Goal: Information Seeking & Learning: Find specific fact

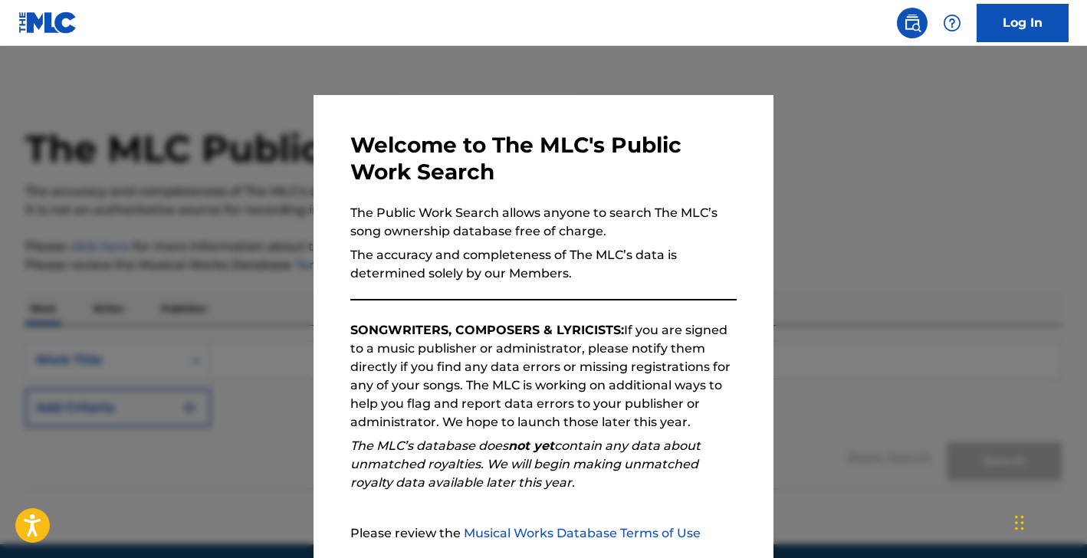
scroll to position [143, 0]
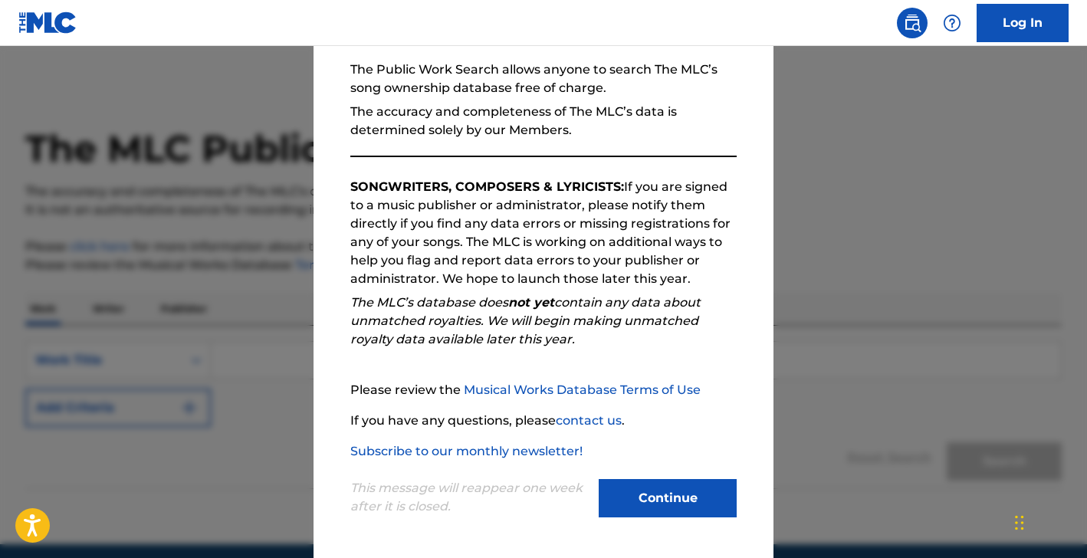
click at [671, 494] on button "Continue" at bounding box center [668, 498] width 138 height 38
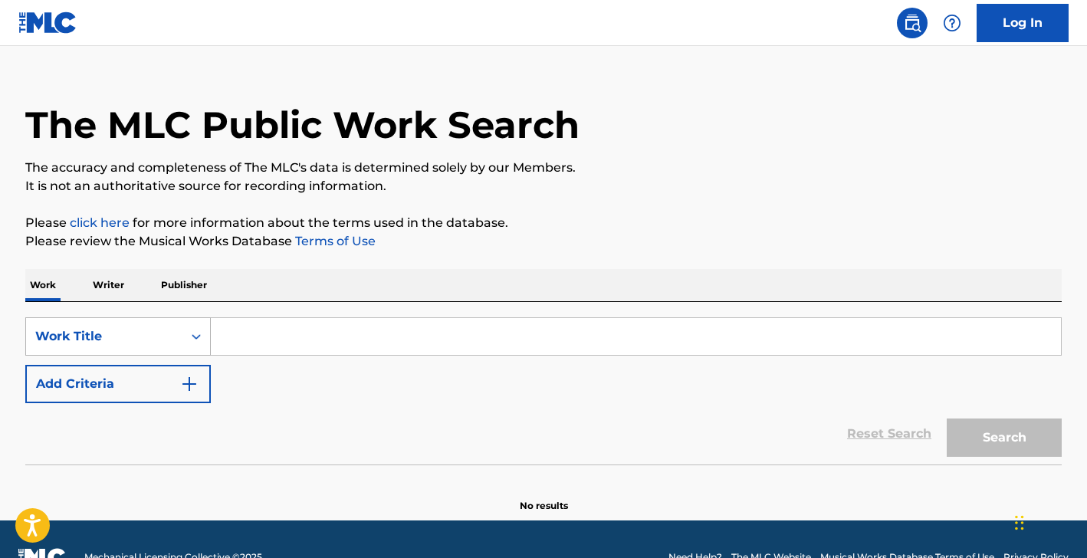
click at [113, 353] on div "Work Title" at bounding box center [118, 336] width 186 height 38
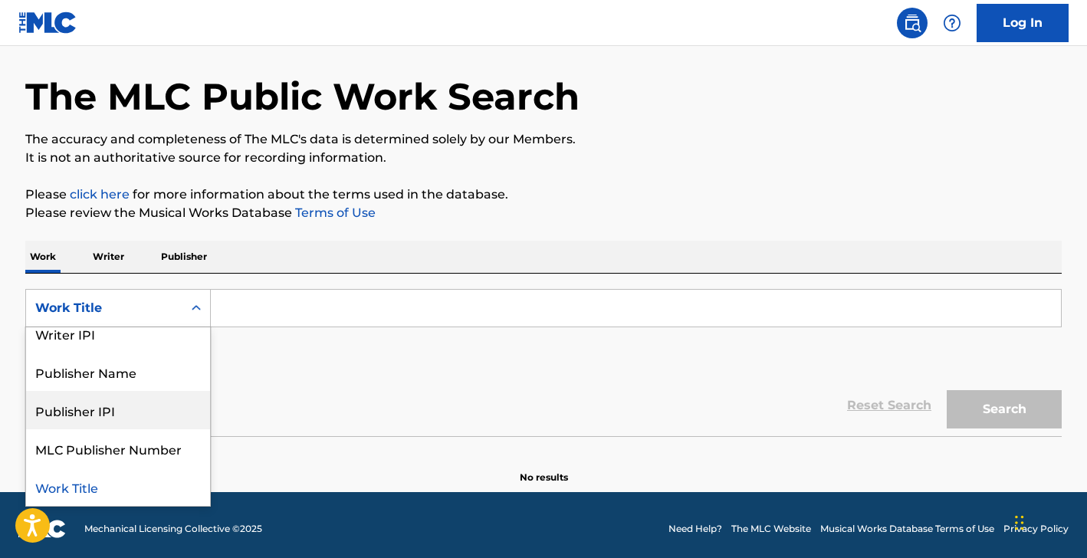
scroll to position [0, 0]
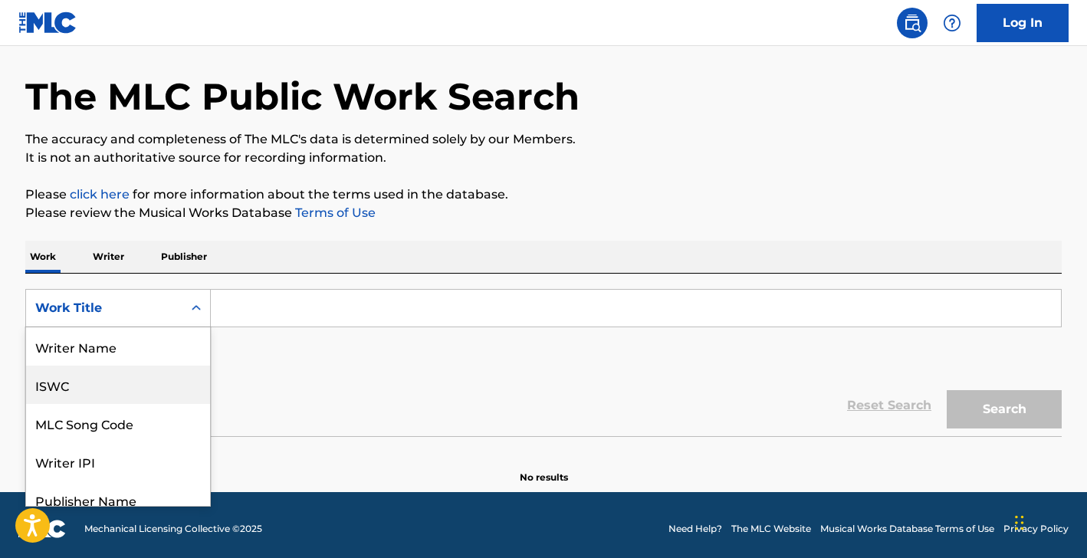
click at [151, 351] on div "Writer Name" at bounding box center [118, 346] width 184 height 38
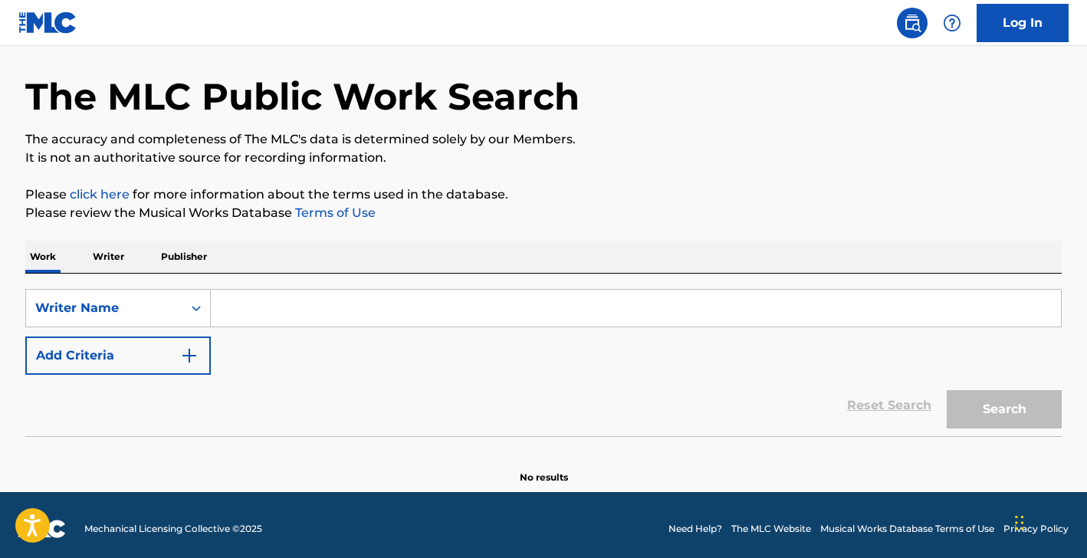
click at [330, 327] on div "Search Form" at bounding box center [636, 308] width 851 height 38
click at [340, 314] on input "Search Form" at bounding box center [636, 308] width 850 height 37
paste input "[PERSON_NAME]"
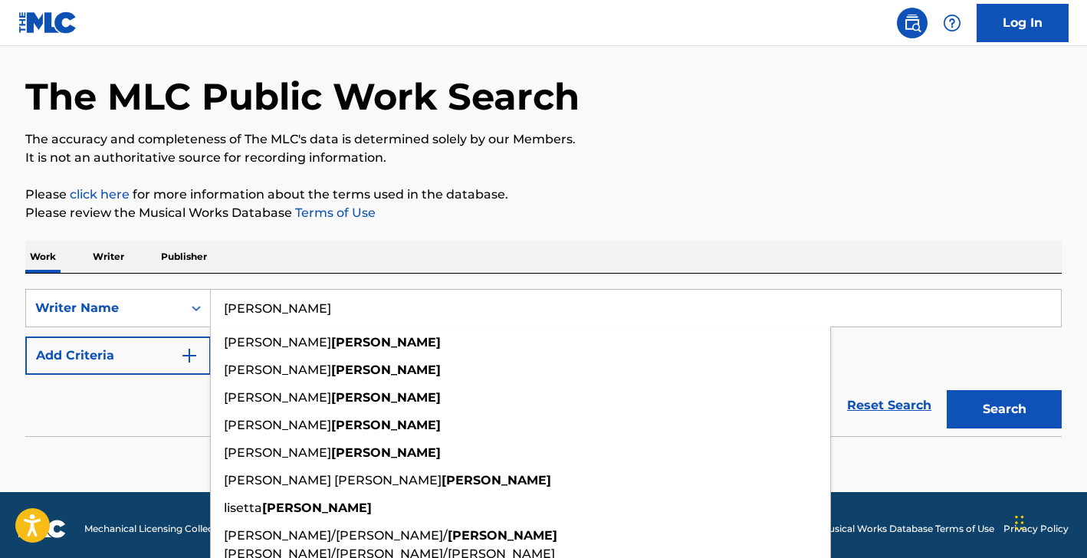
click at [222, 309] on input "[PERSON_NAME]" at bounding box center [636, 308] width 850 height 37
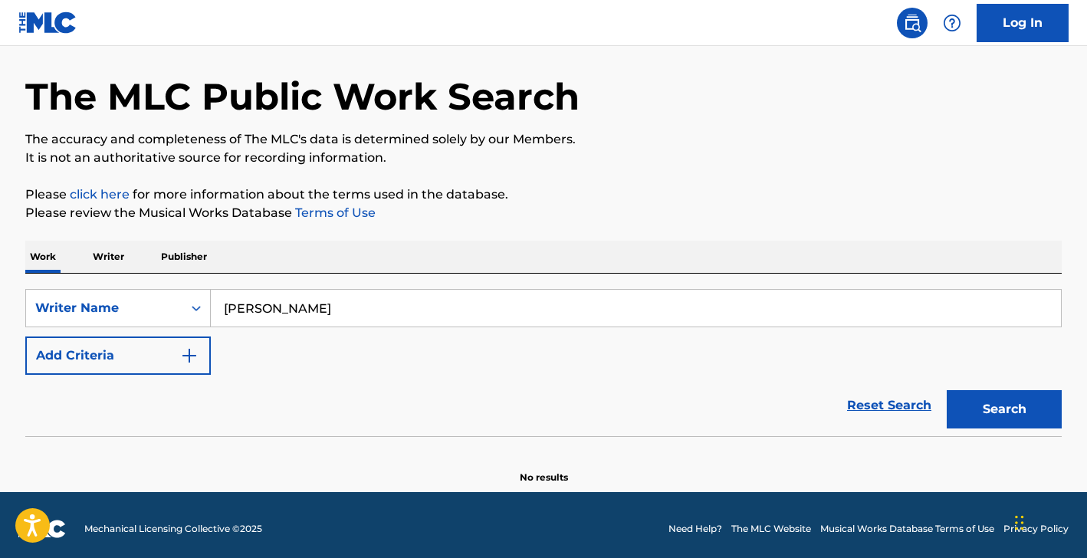
type input "[PERSON_NAME]"
click at [947, 390] on button "Search" at bounding box center [1004, 409] width 115 height 38
